Goal: Register for event/course

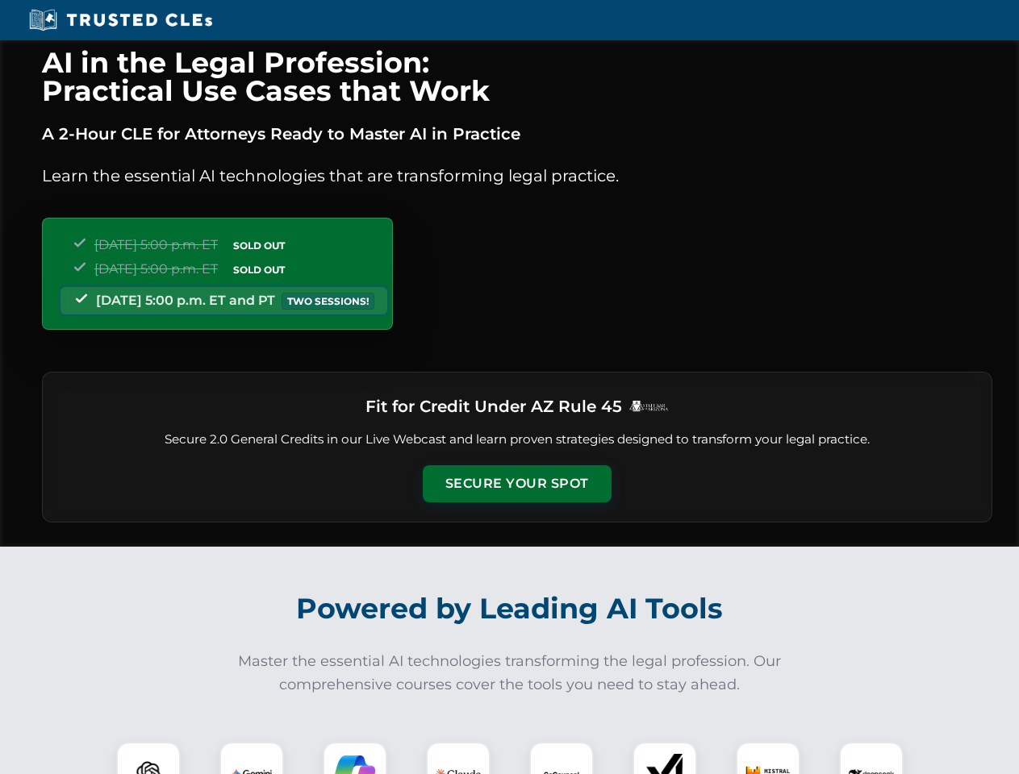
click at [516, 484] on button "Secure Your Spot" at bounding box center [517, 483] width 189 height 37
click at [148, 758] on img at bounding box center [148, 774] width 47 height 47
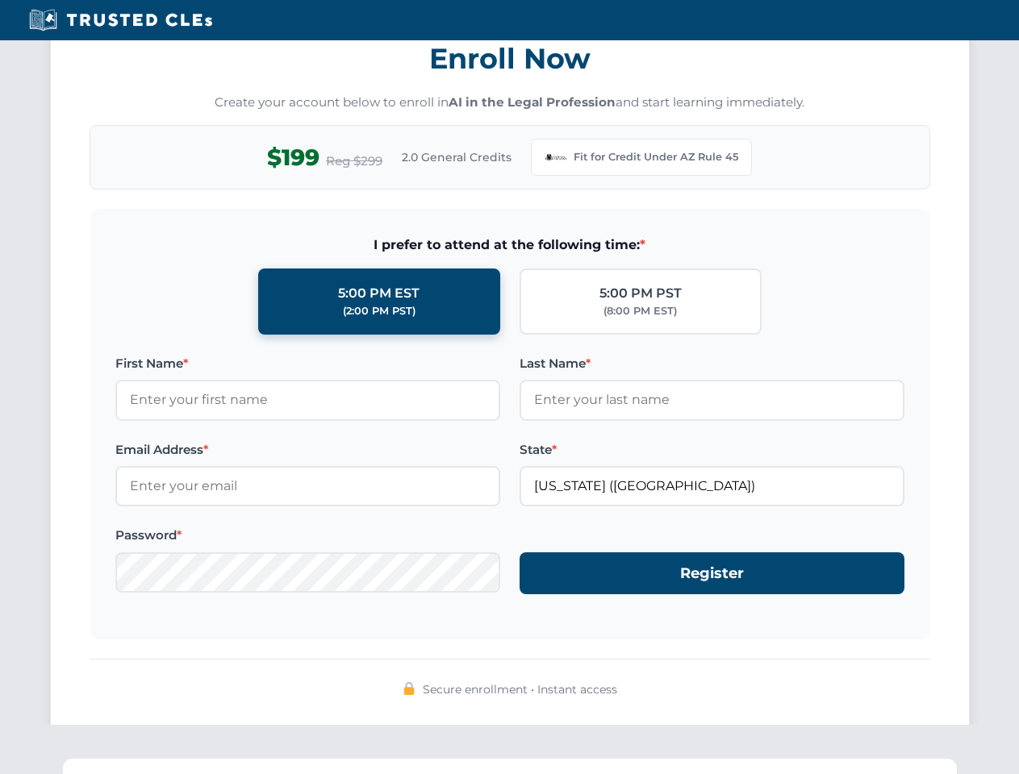
scroll to position [1572, 0]
